Goal: Task Accomplishment & Management: Manage account settings

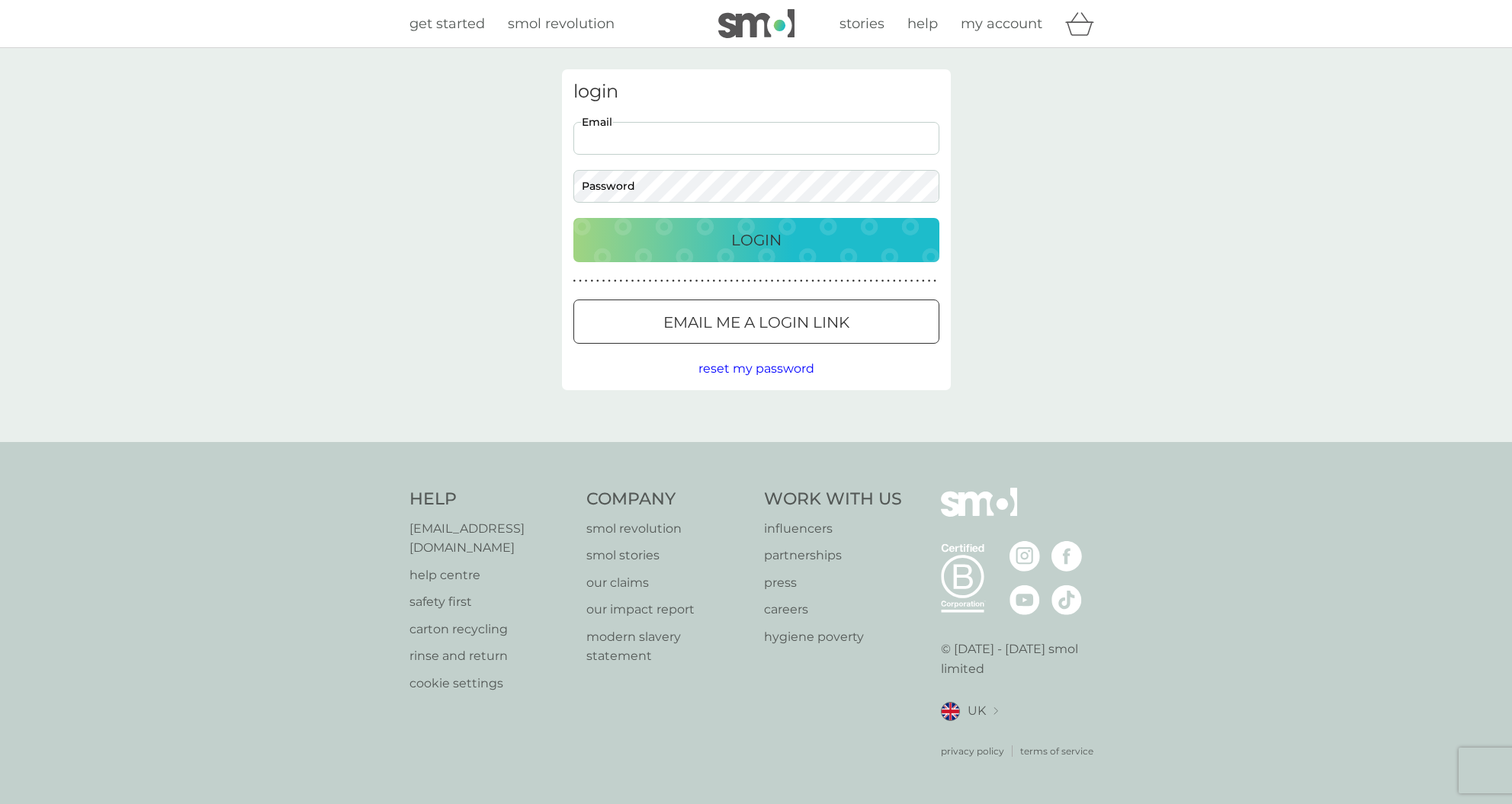
type input "[EMAIL_ADDRESS][DOMAIN_NAME]"
click at [756, 235] on p "Login" at bounding box center [756, 240] width 50 height 24
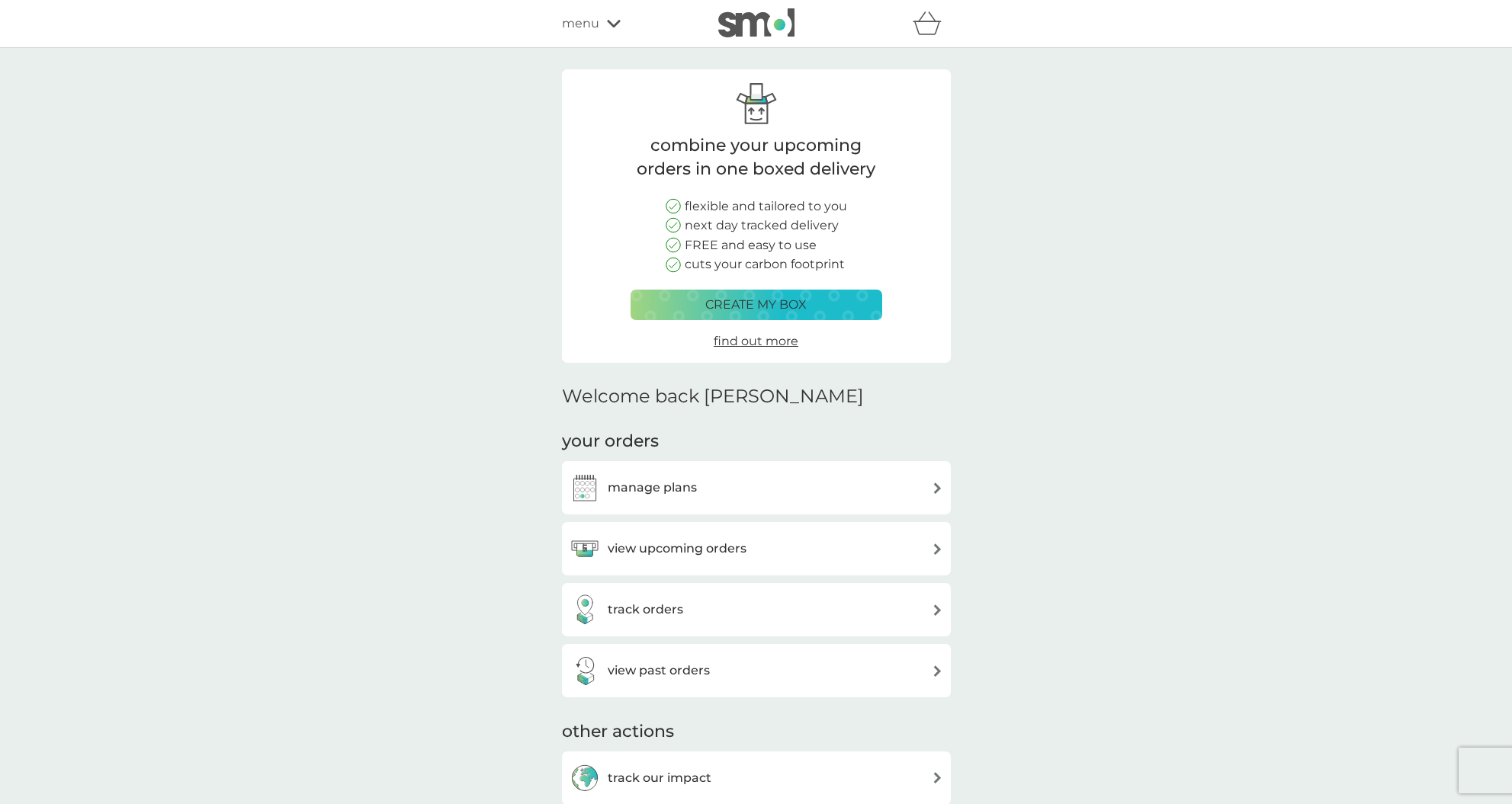
click at [939, 543] on img at bounding box center [937, 549] width 12 height 12
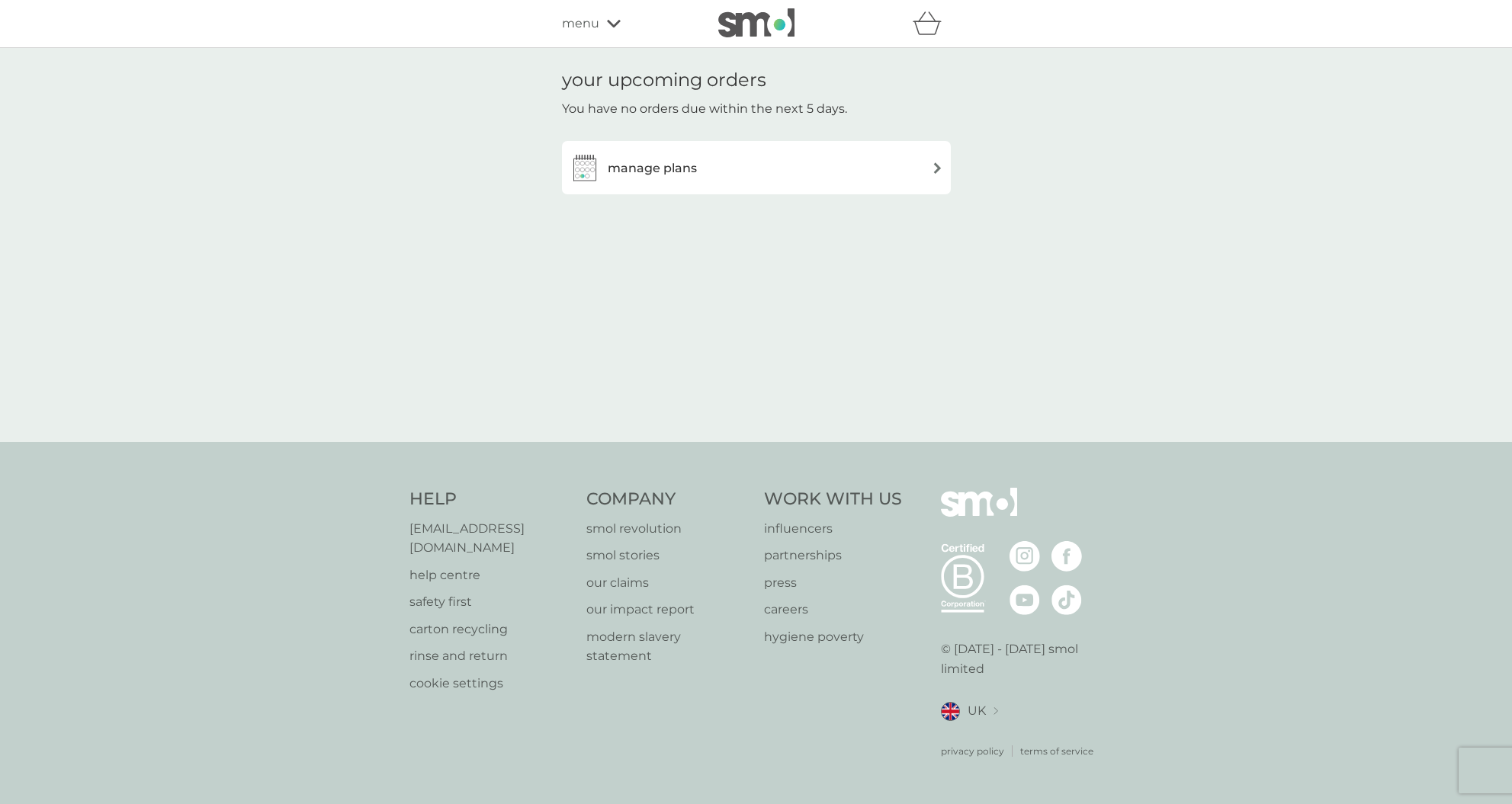
click at [941, 167] on img at bounding box center [937, 167] width 12 height 12
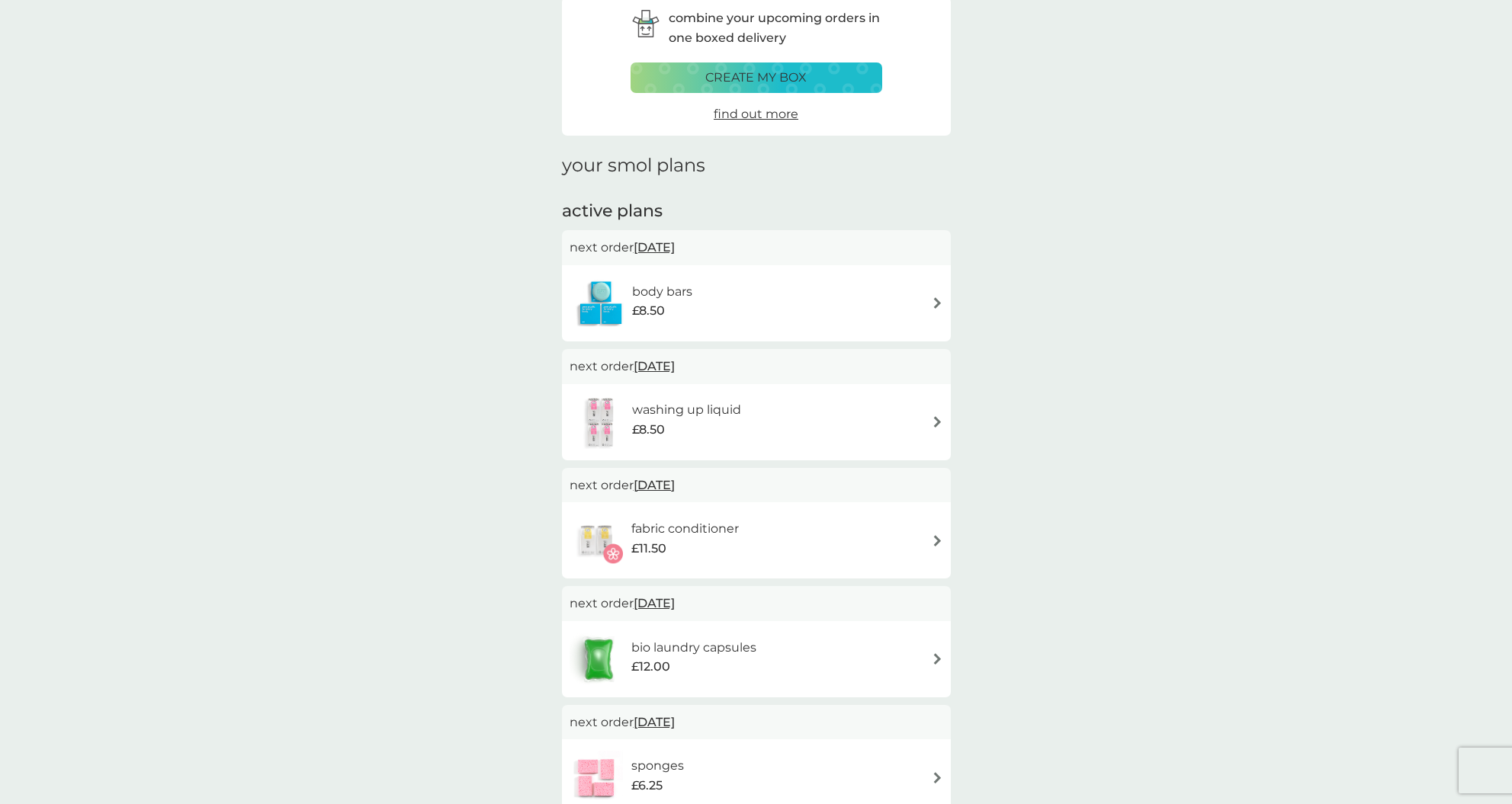
scroll to position [80, 0]
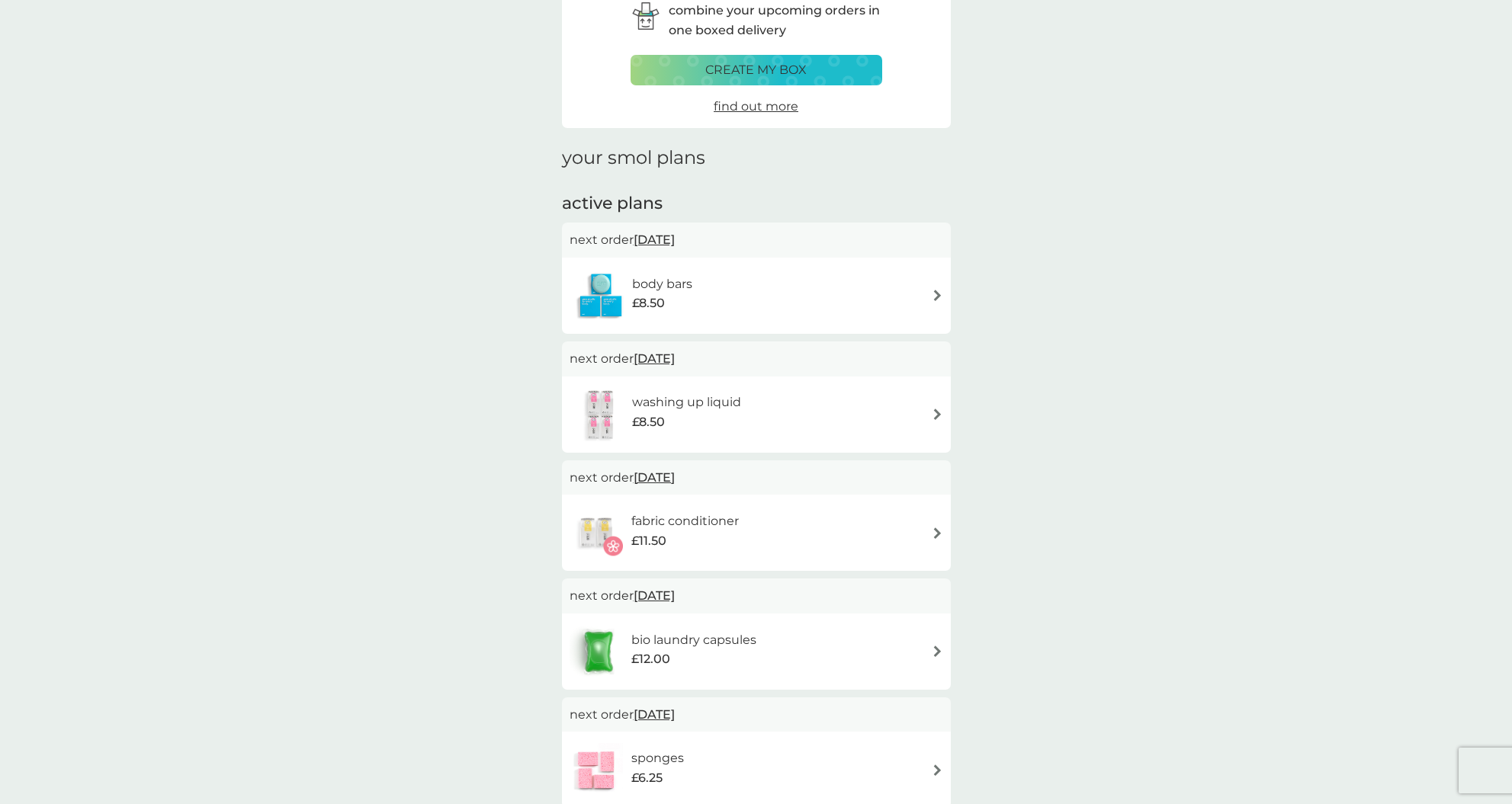
click at [938, 410] on img at bounding box center [937, 414] width 12 height 12
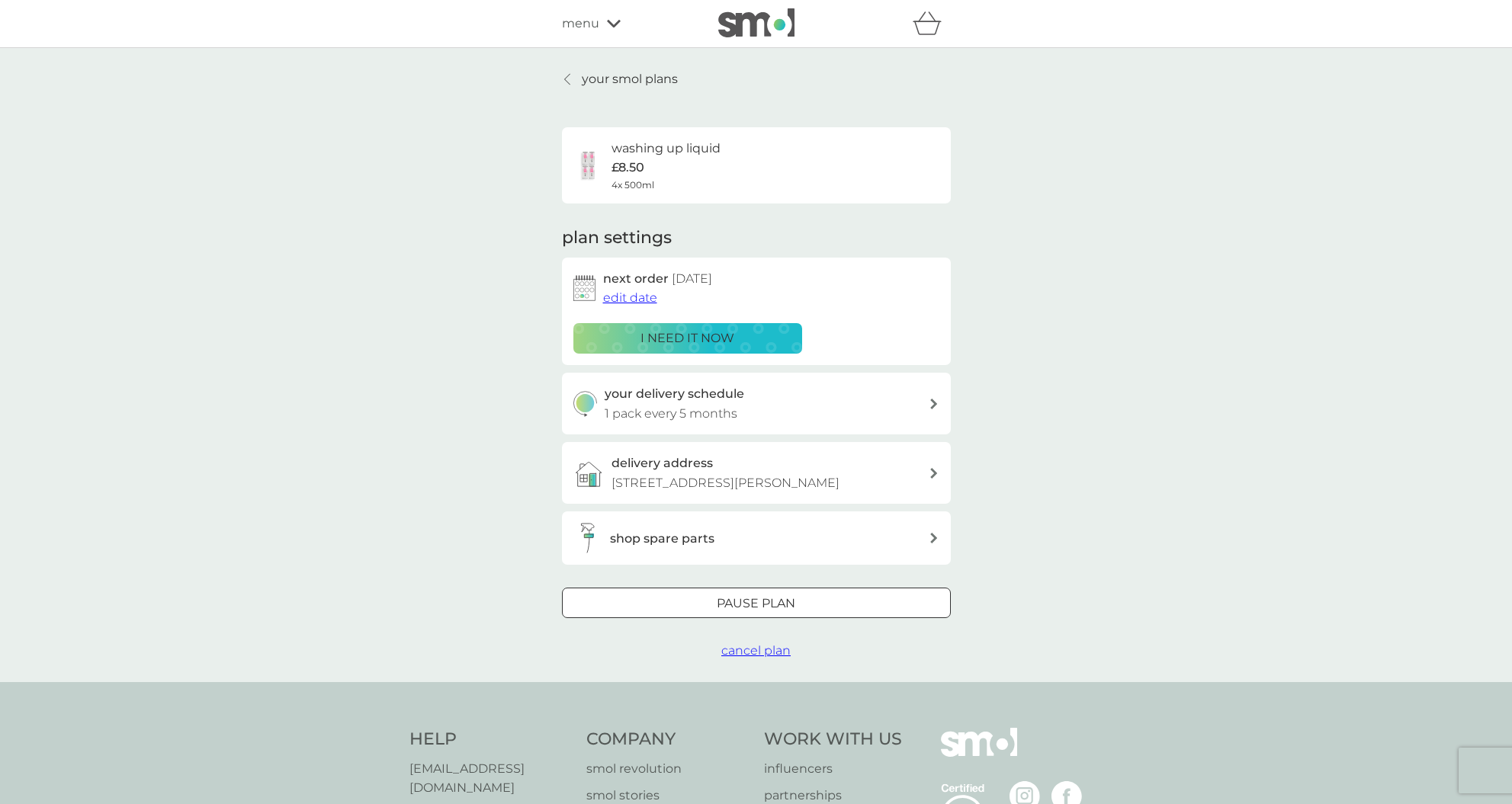
click at [681, 332] on p "i need it now" at bounding box center [687, 338] width 94 height 20
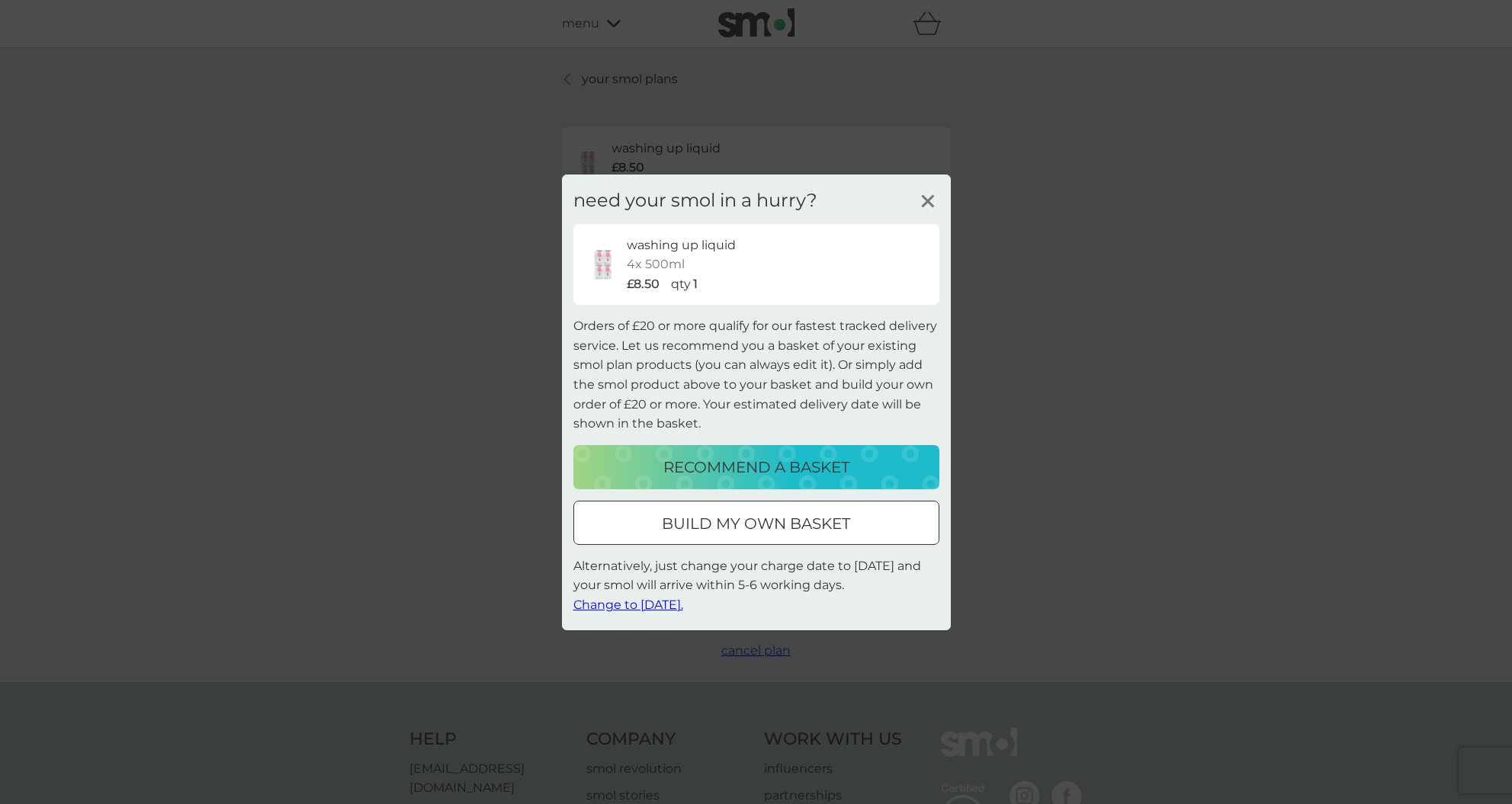
click at [665, 603] on span "Change to tomorrow." at bounding box center [628, 605] width 110 height 14
